Goal: Information Seeking & Learning: Learn about a topic

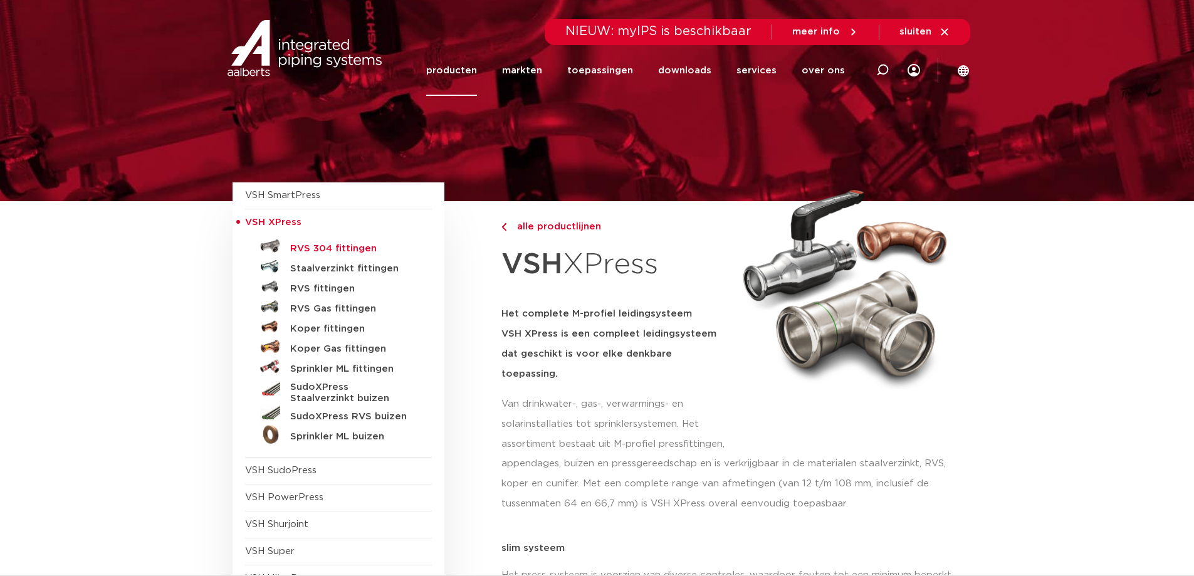
click at [361, 250] on h5 "RVS 304 fittingen" at bounding box center [352, 248] width 124 height 11
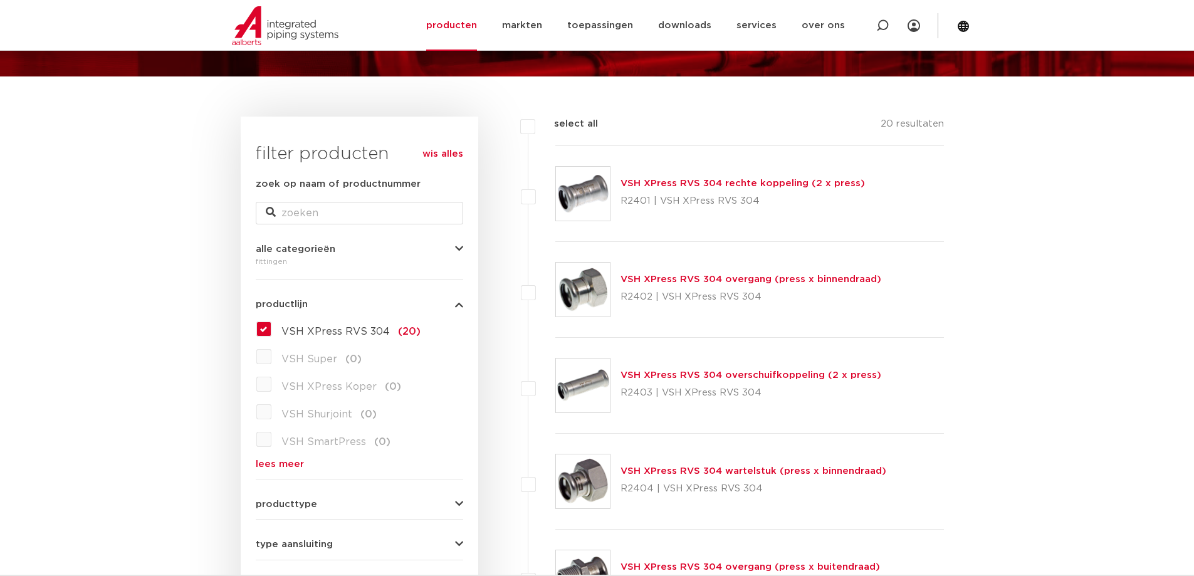
scroll to position [251, 0]
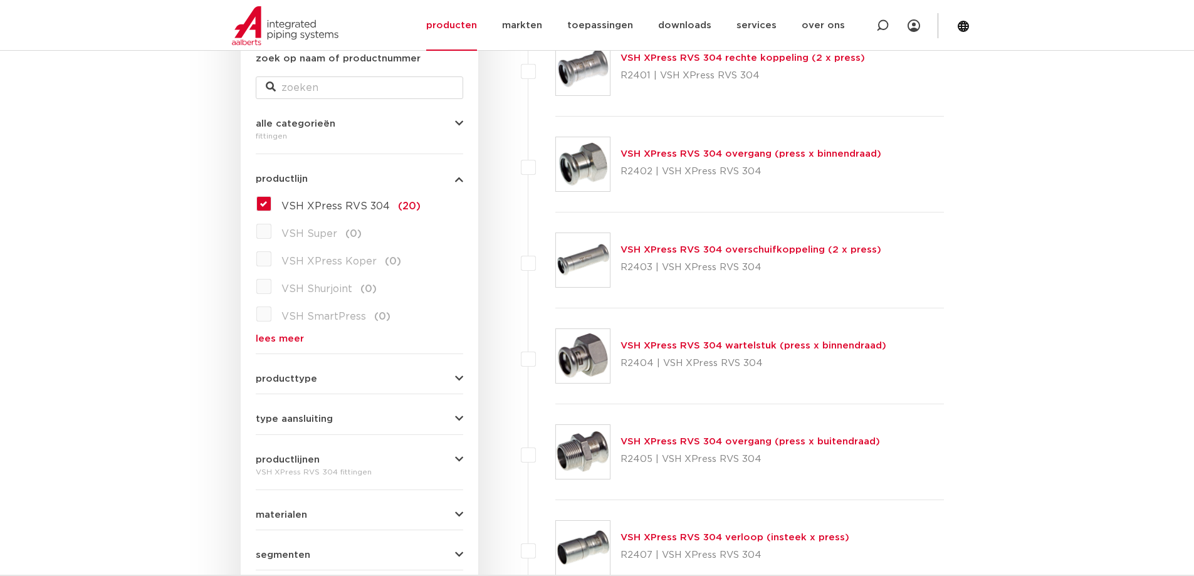
click at [661, 444] on link "VSH XPress RVS 304 overgang (press x buitendraad)" at bounding box center [749, 441] width 259 height 9
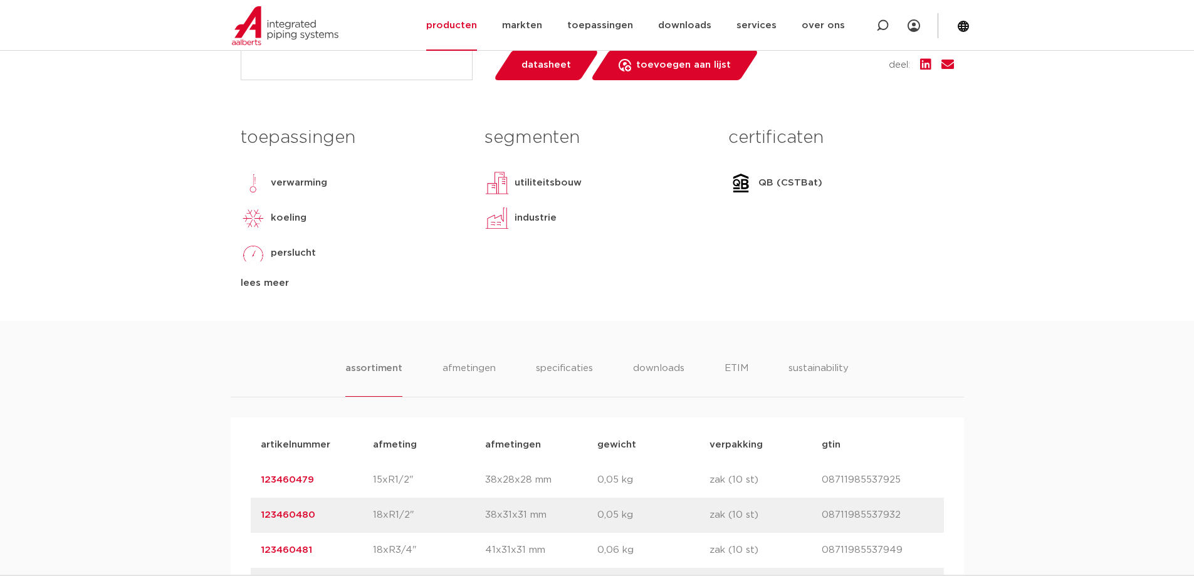
scroll to position [251, 0]
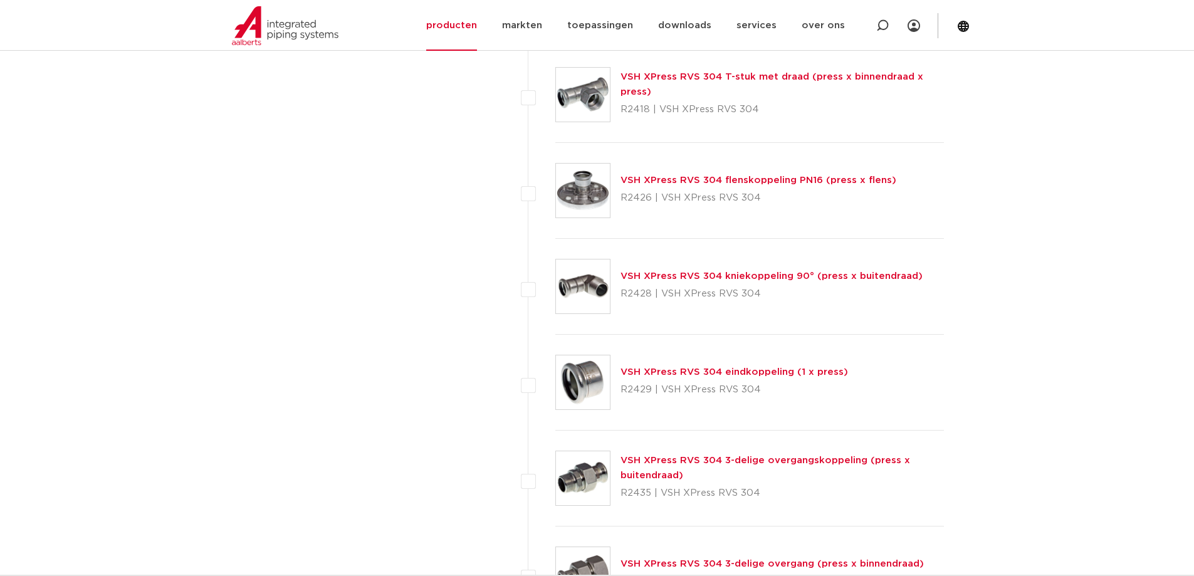
scroll to position [1755, 0]
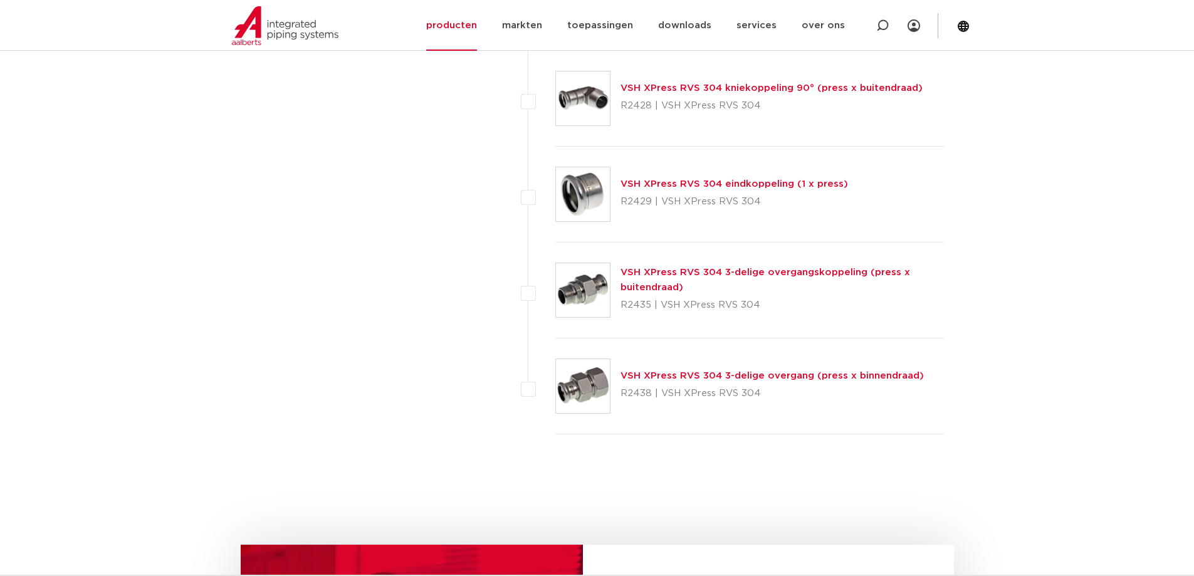
click at [723, 269] on link "VSH XPress RVS 304 3-delige overgangskoppeling (press x buitendraad)" at bounding box center [765, 280] width 290 height 24
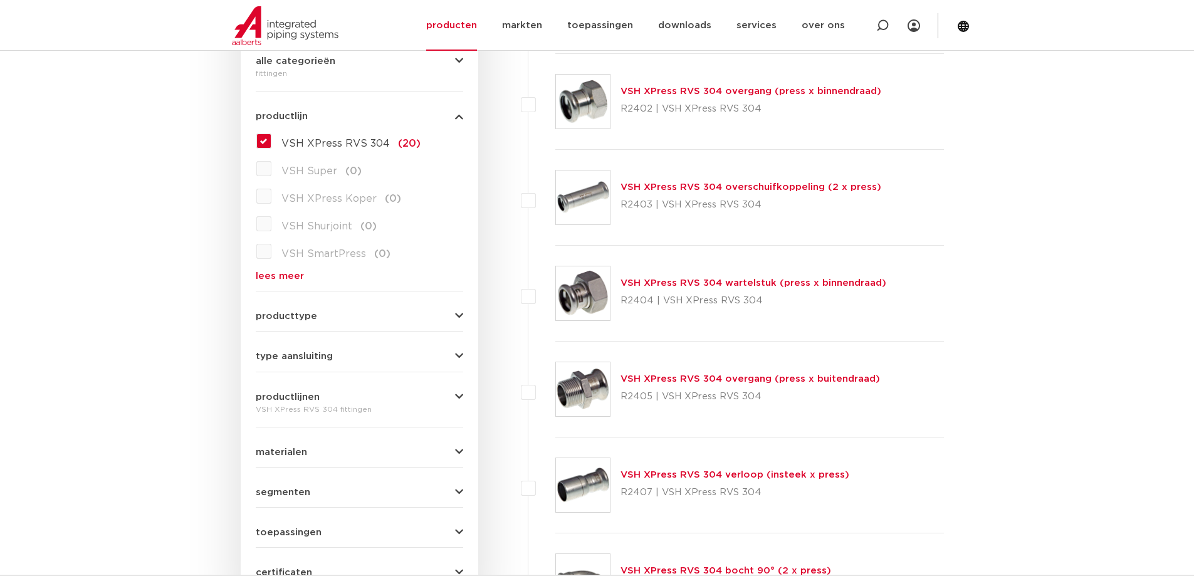
scroll to position [376, 0]
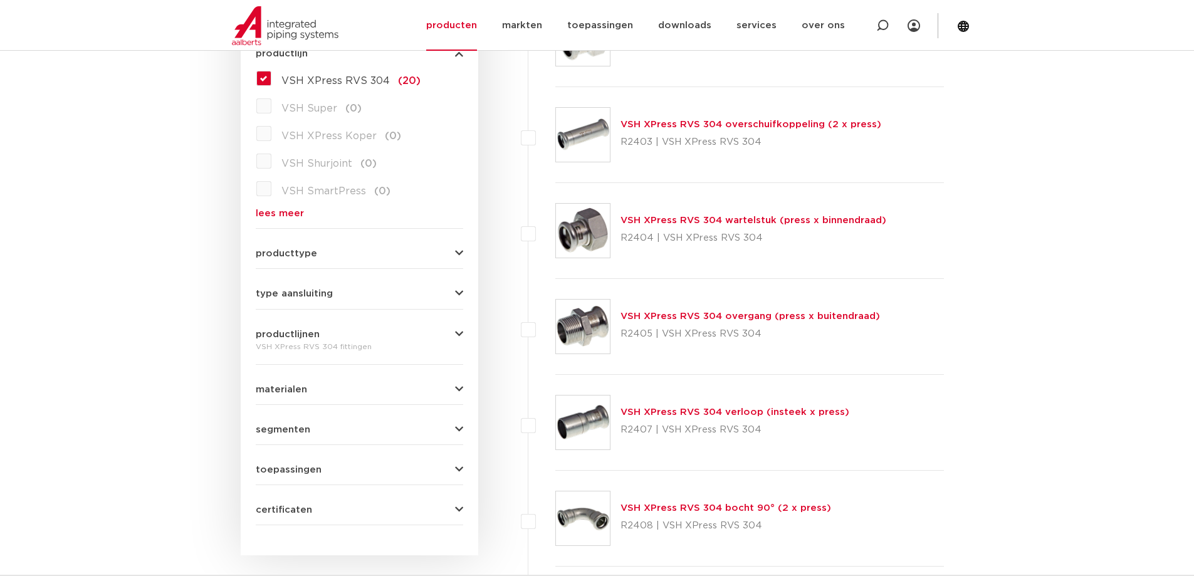
click at [684, 311] on link "VSH XPress RVS 304 overgang (press x buitendraad)" at bounding box center [749, 315] width 259 height 9
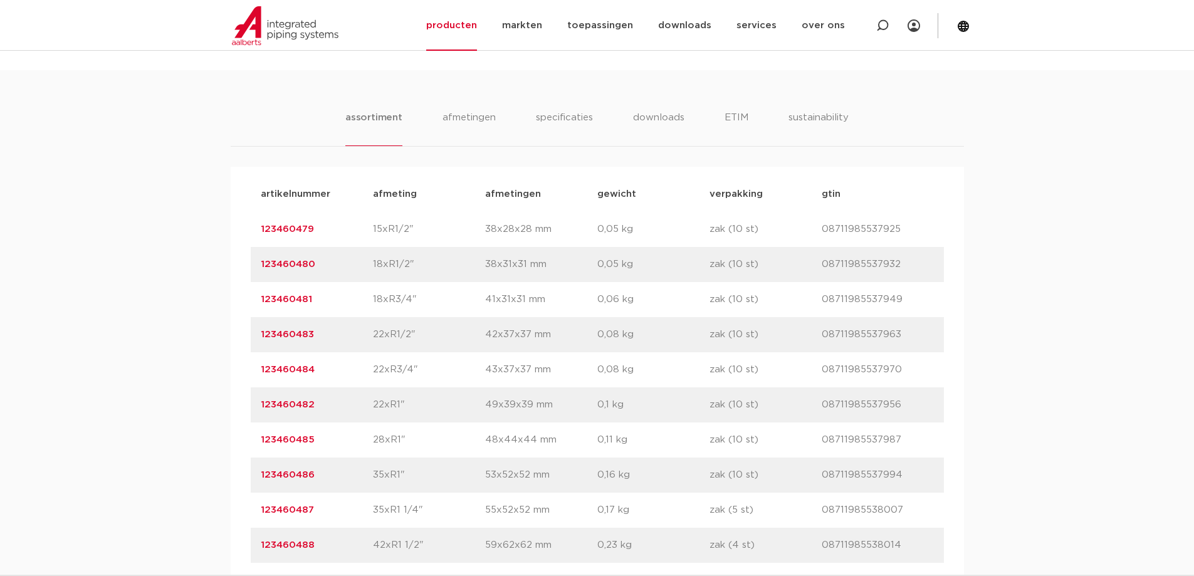
scroll to position [815, 0]
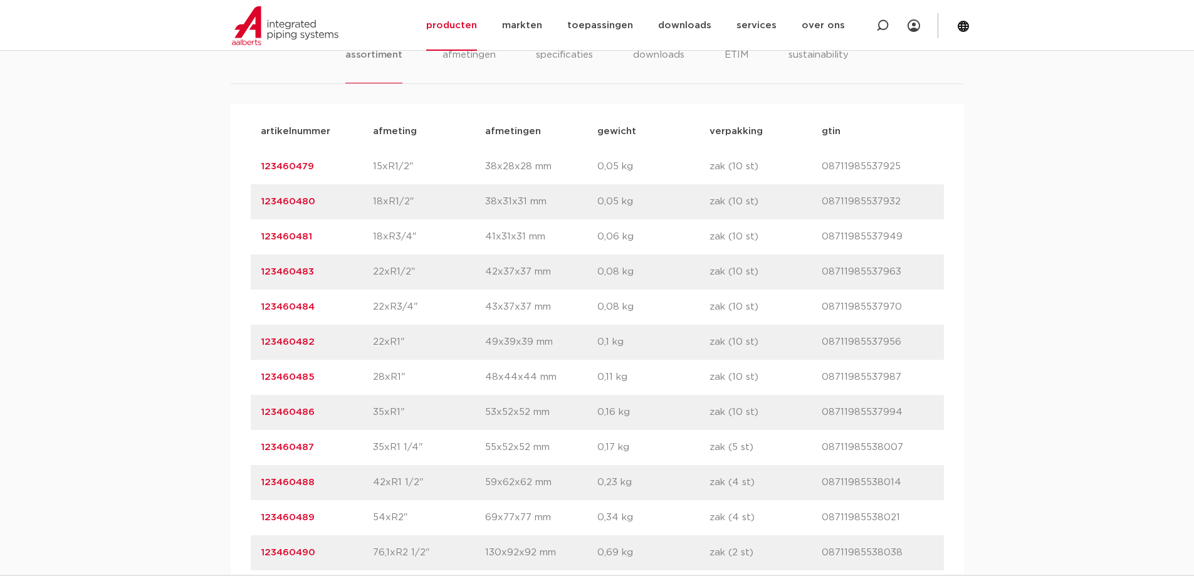
click at [289, 409] on link "123460486" at bounding box center [288, 411] width 54 height 9
